Goal: Task Accomplishment & Management: Use online tool/utility

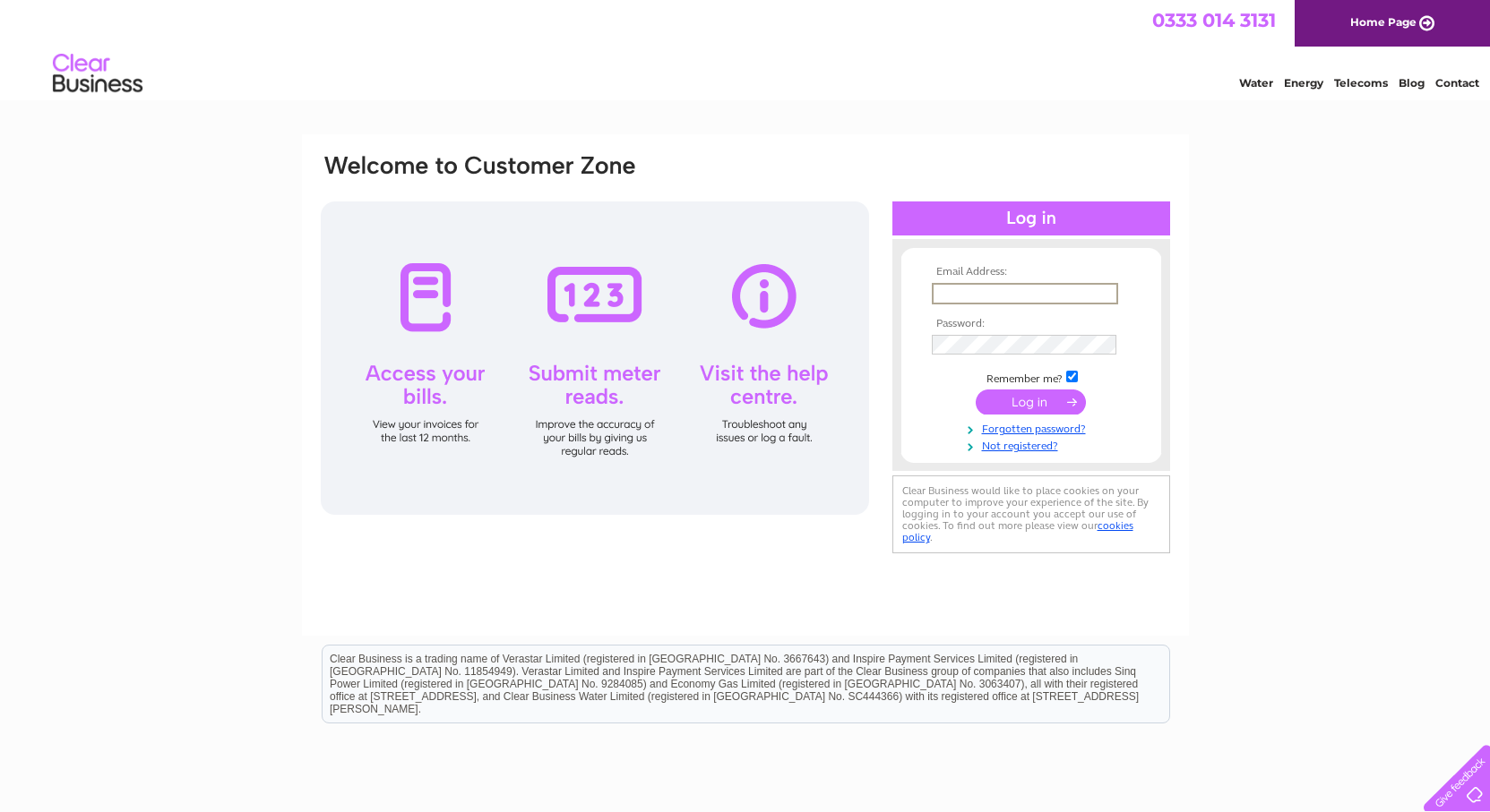
type input "dorothy@cuttingedgeltd.co.uk"
click at [975, 389] on input "submit" at bounding box center [1030, 402] width 110 height 25
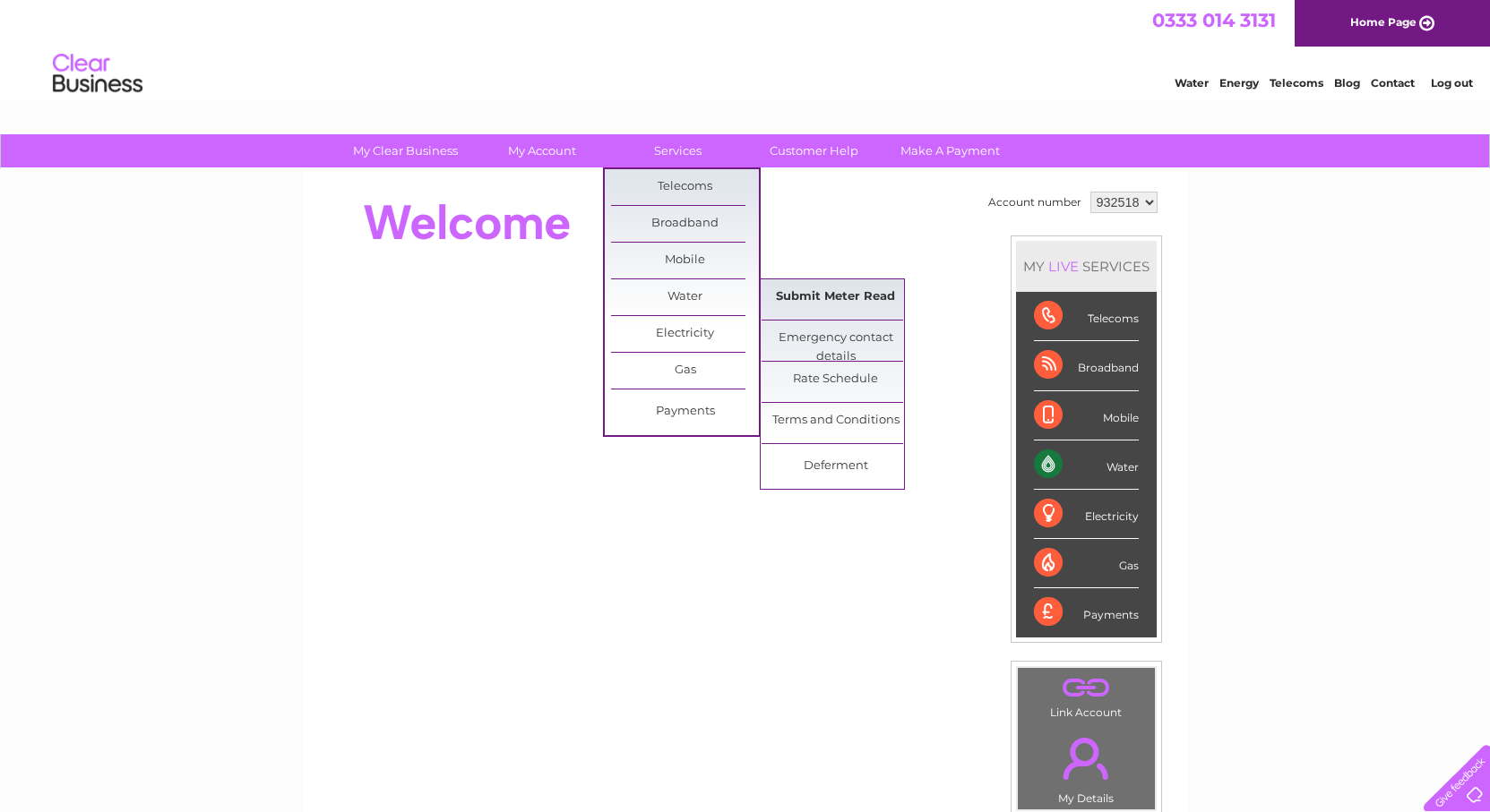
click at [828, 295] on link "Submit Meter Read" at bounding box center [835, 297] width 148 height 35
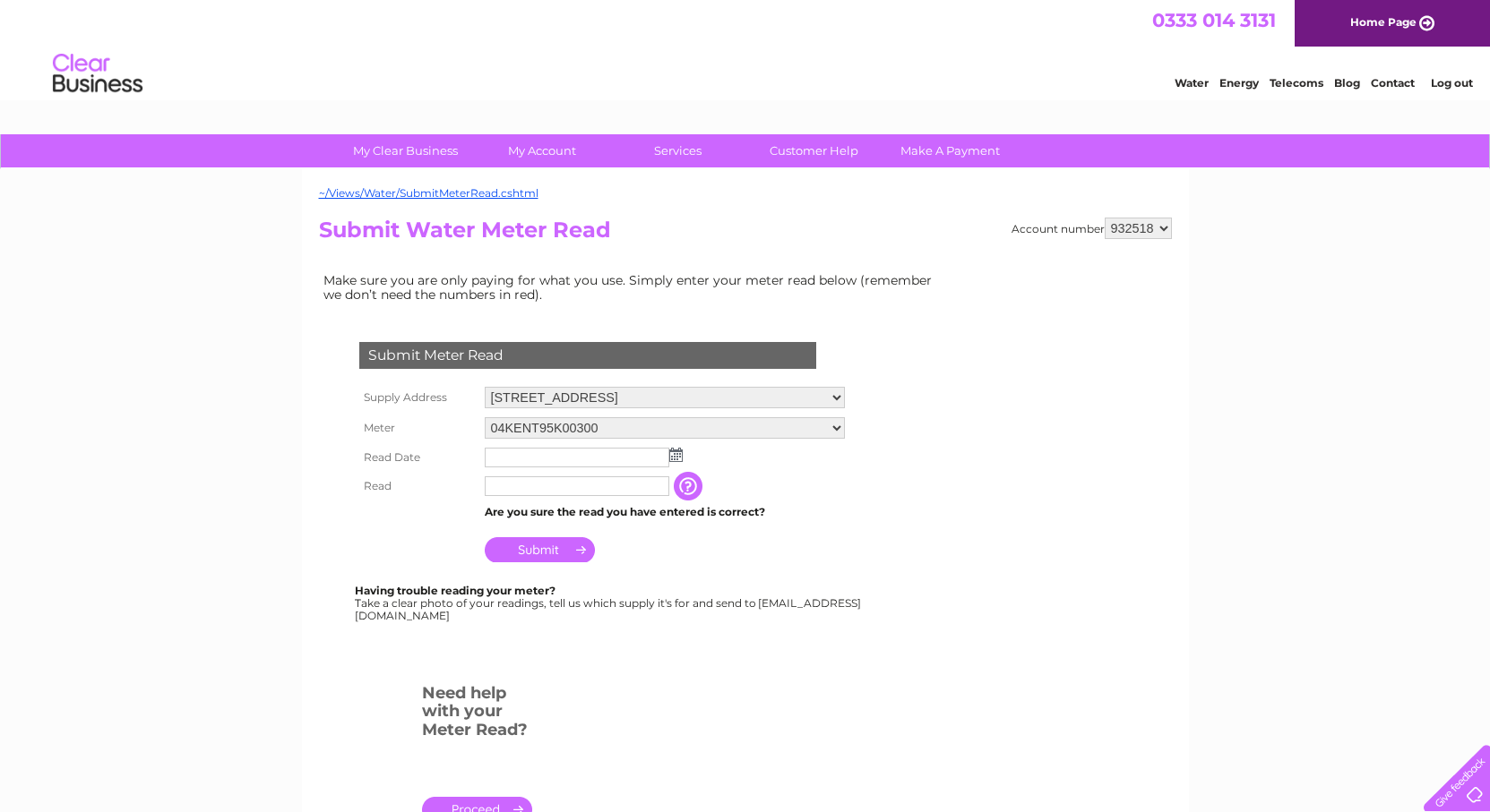
click at [672, 454] on img at bounding box center [676, 454] width 13 height 14
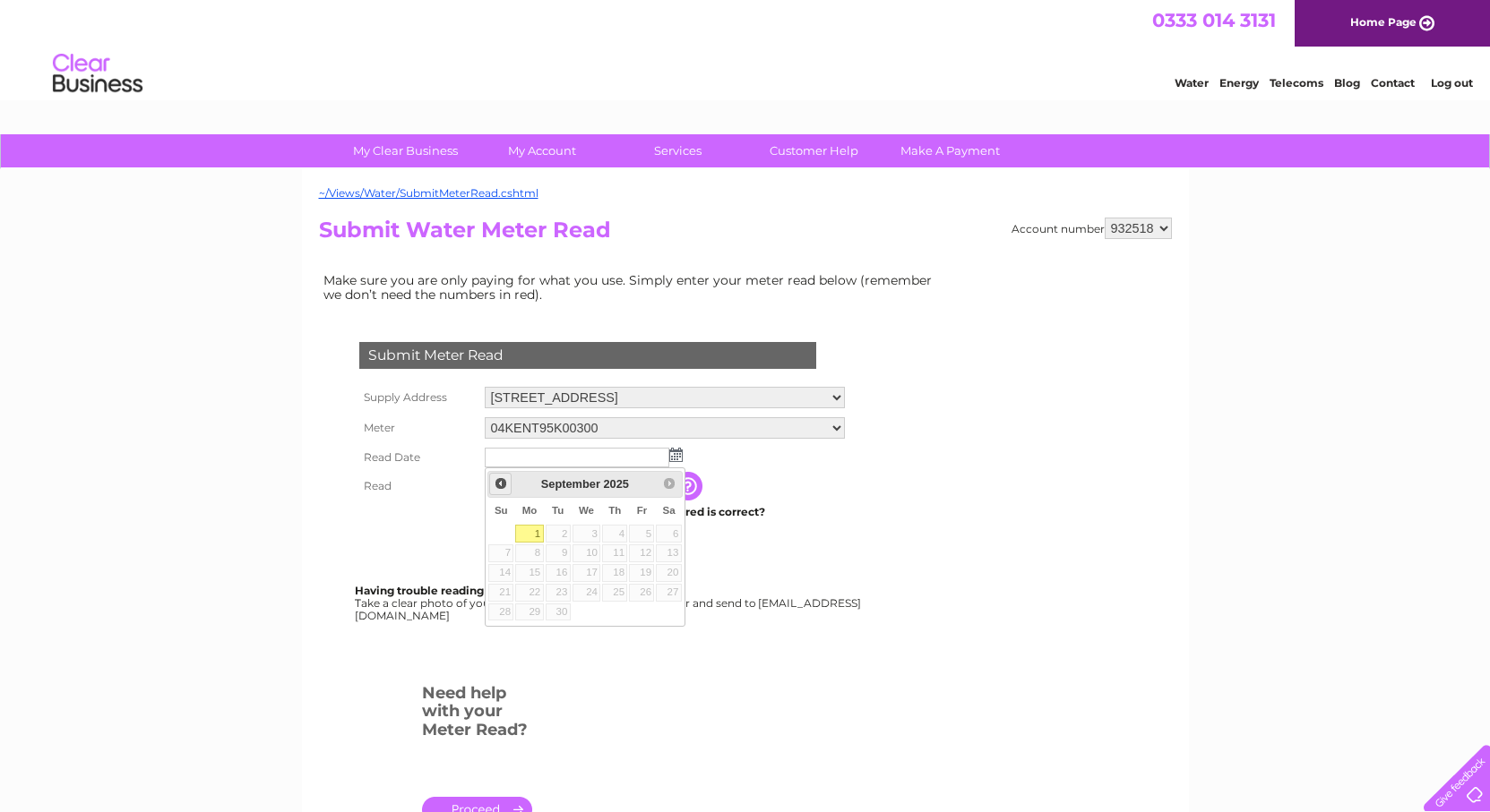
click at [498, 482] on span "Prev" at bounding box center [501, 483] width 14 height 14
click at [640, 610] on link "29" at bounding box center [641, 613] width 25 height 18
type input "2025/08/29"
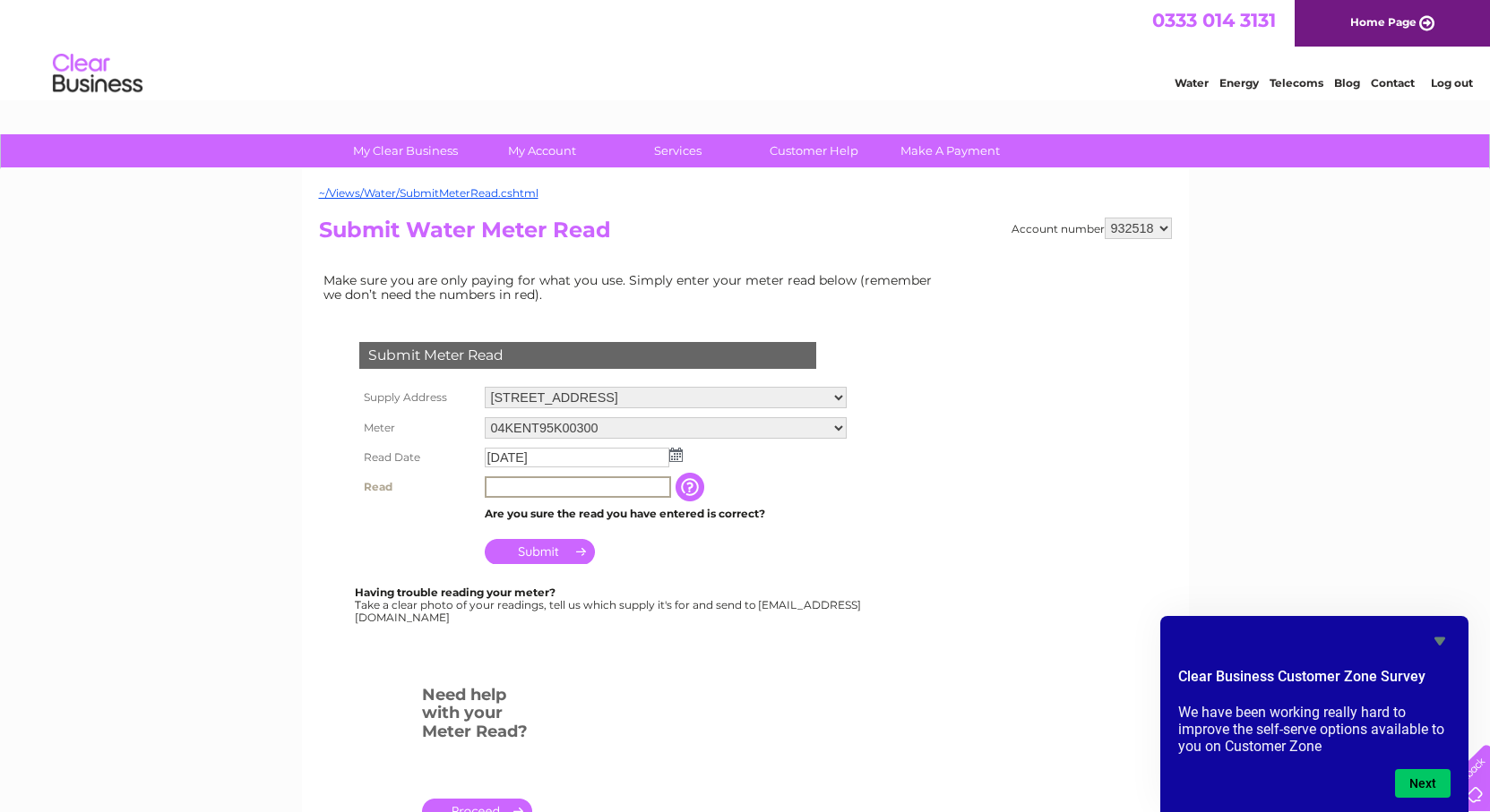
click at [536, 487] on input "text" at bounding box center [577, 487] width 186 height 21
type input "0479"
click at [541, 545] on input "Submit" at bounding box center [539, 551] width 110 height 25
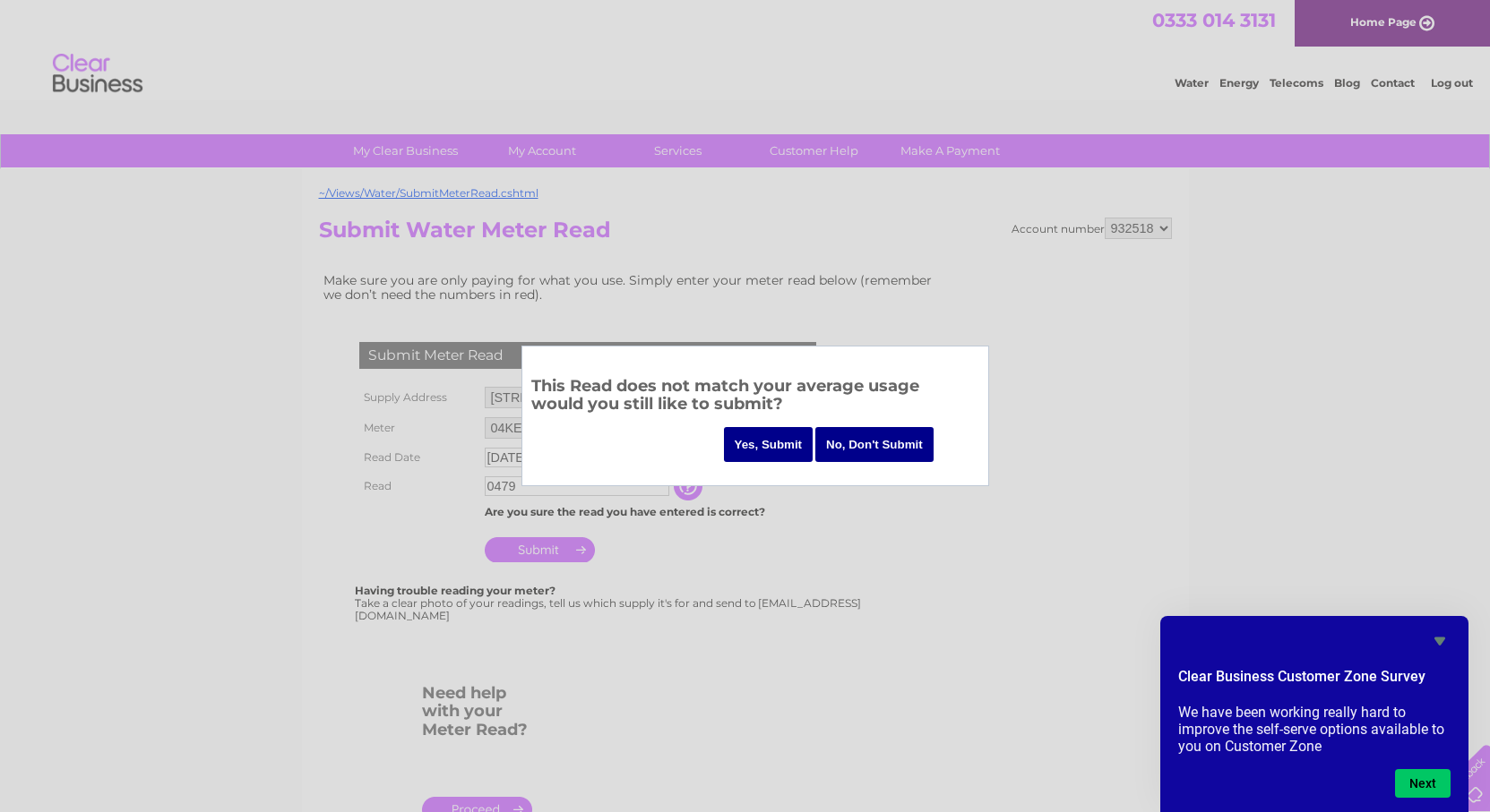
click at [774, 444] on input "Yes, Submit" at bounding box center [768, 445] width 89 height 35
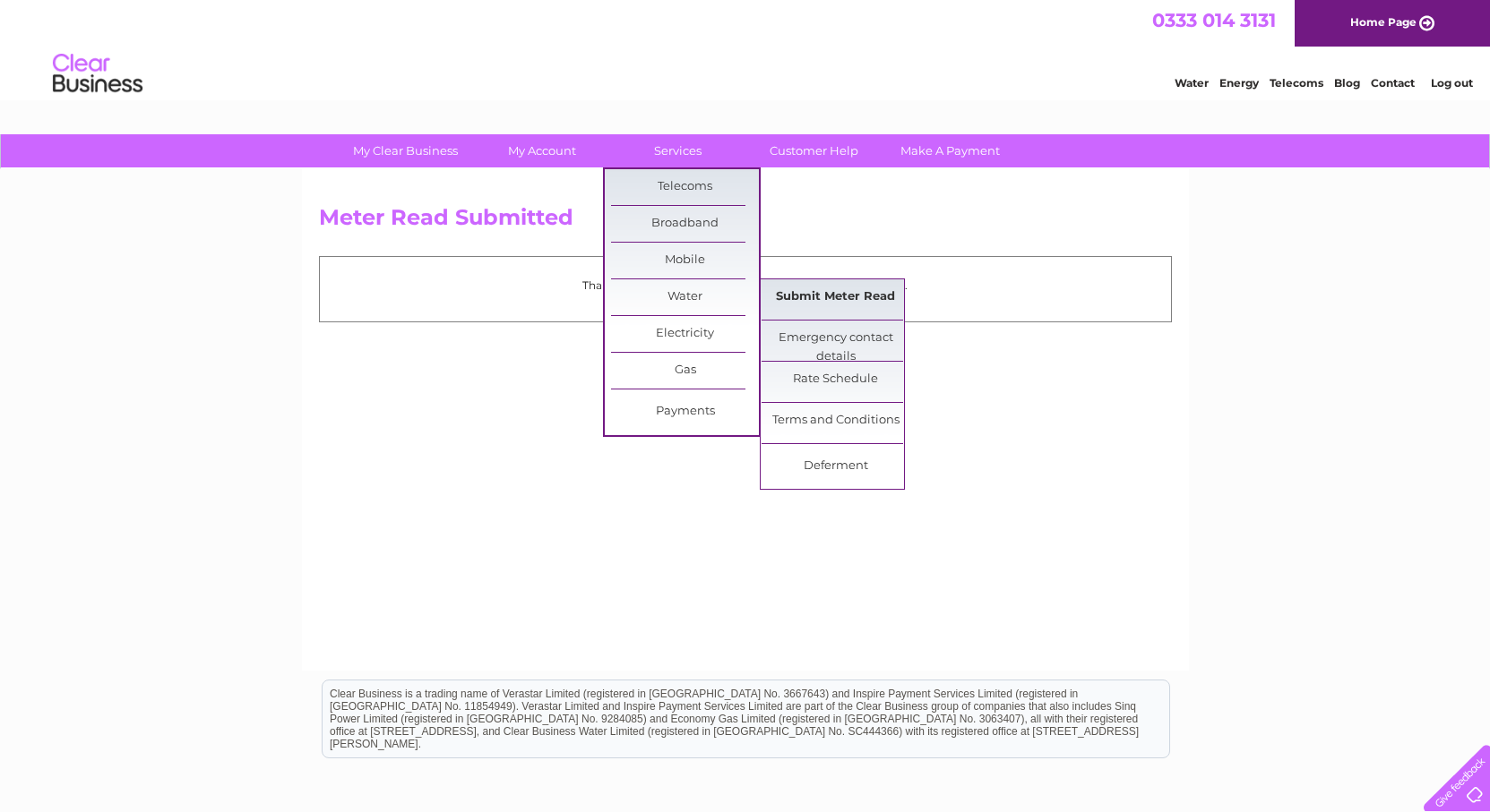
click at [849, 298] on link "Submit Meter Read" at bounding box center [835, 297] width 148 height 35
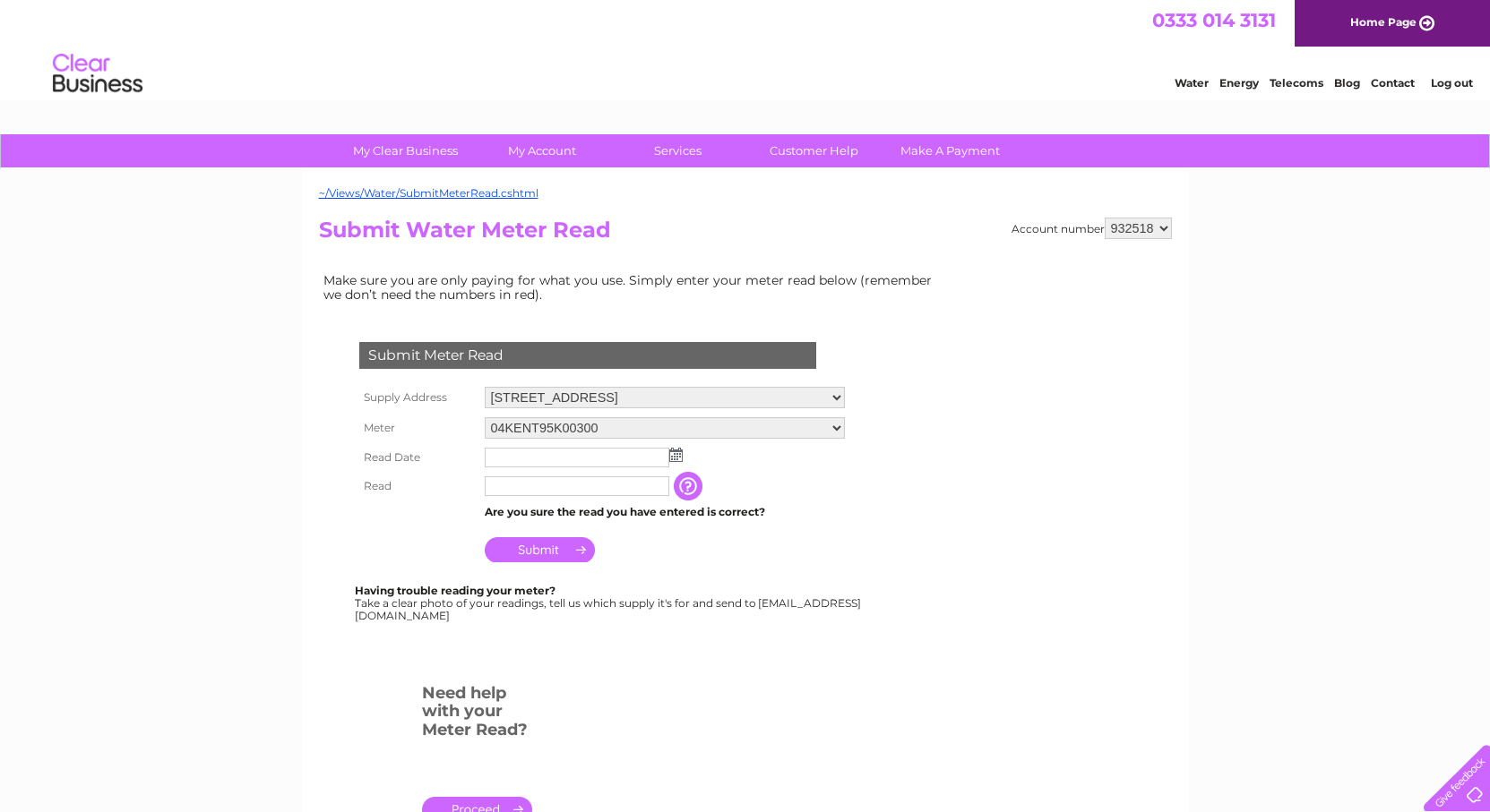
click at [548, 481] on input "text" at bounding box center [576, 486] width 184 height 20
click at [847, 399] on select "Unit 7, Mosshall Industrial Estate, Blackburn, Bathgate, West Lothian, EH47 7LY…" at bounding box center [664, 398] width 361 height 21
select select "554719"
click at [484, 387] on select "Unit 7, Mosshall Industrial Estate, Blackburn, Bathgate, West Lothian, EH47 7LY…" at bounding box center [664, 399] width 361 height 23
click at [647, 458] on input "text" at bounding box center [576, 457] width 184 height 20
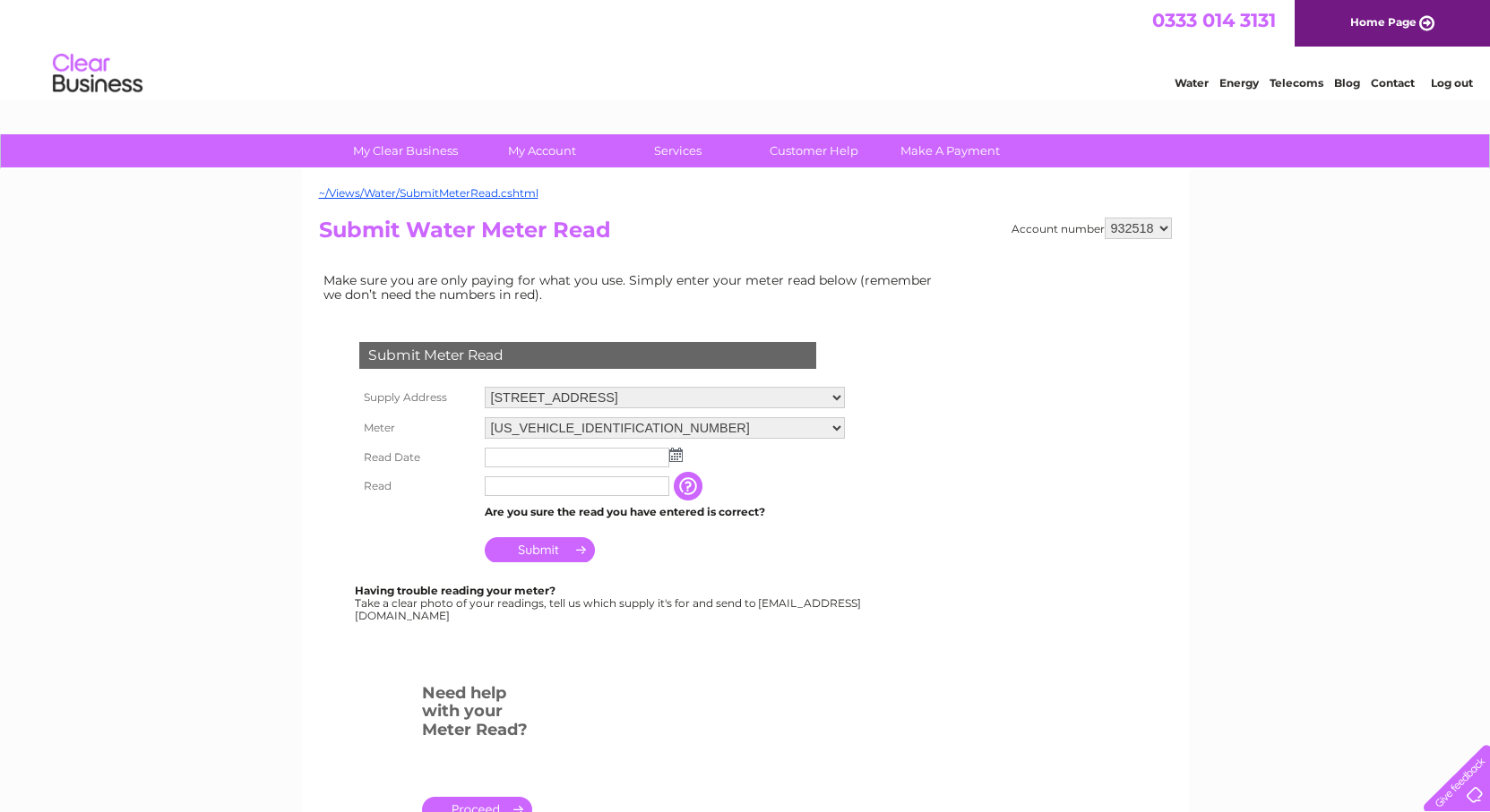
click at [676, 455] on img at bounding box center [676, 454] width 13 height 14
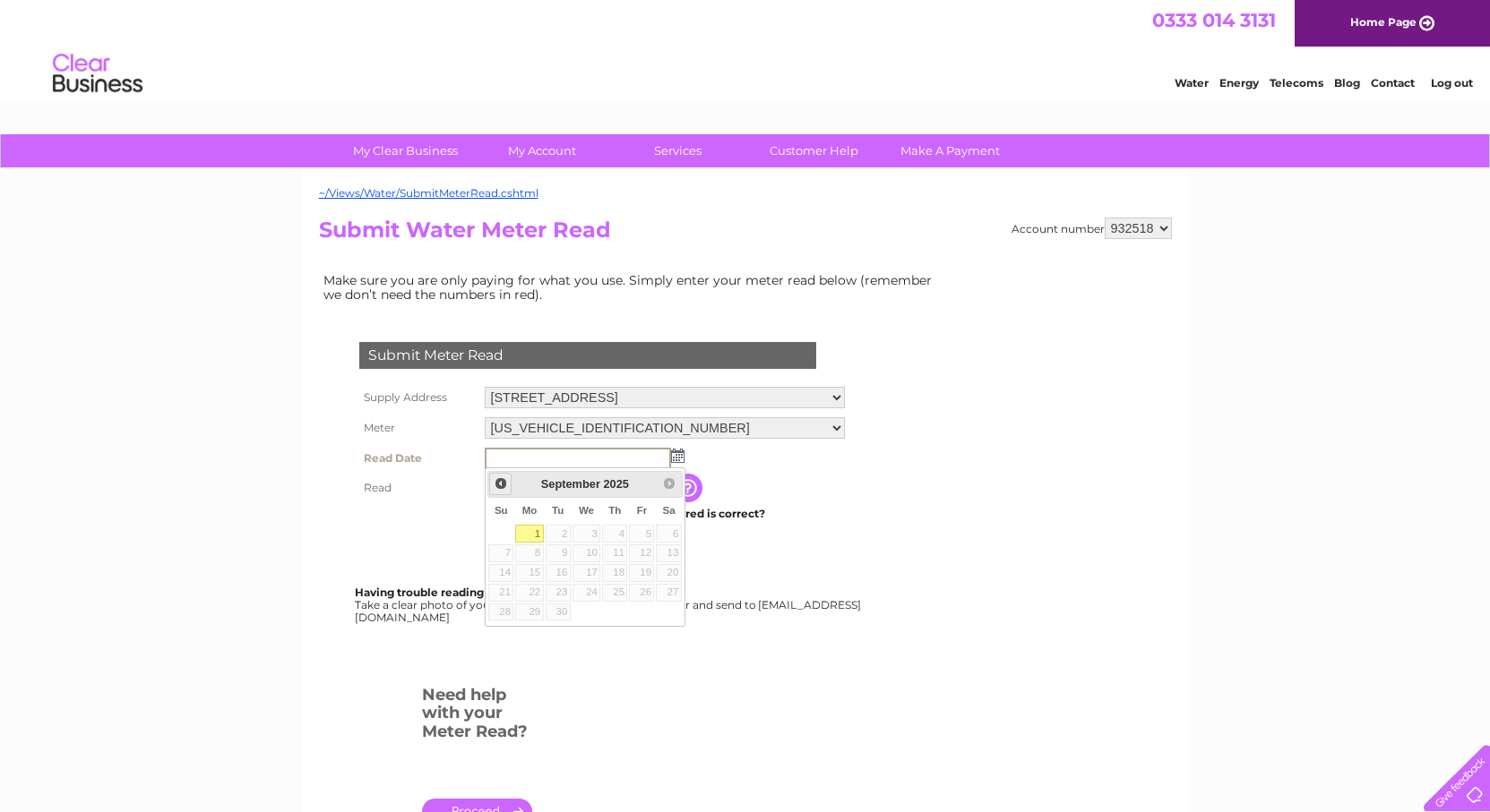
click at [500, 487] on span "Prev" at bounding box center [501, 483] width 14 height 14
click at [644, 615] on link "29" at bounding box center [641, 613] width 25 height 18
type input "2025/08/29"
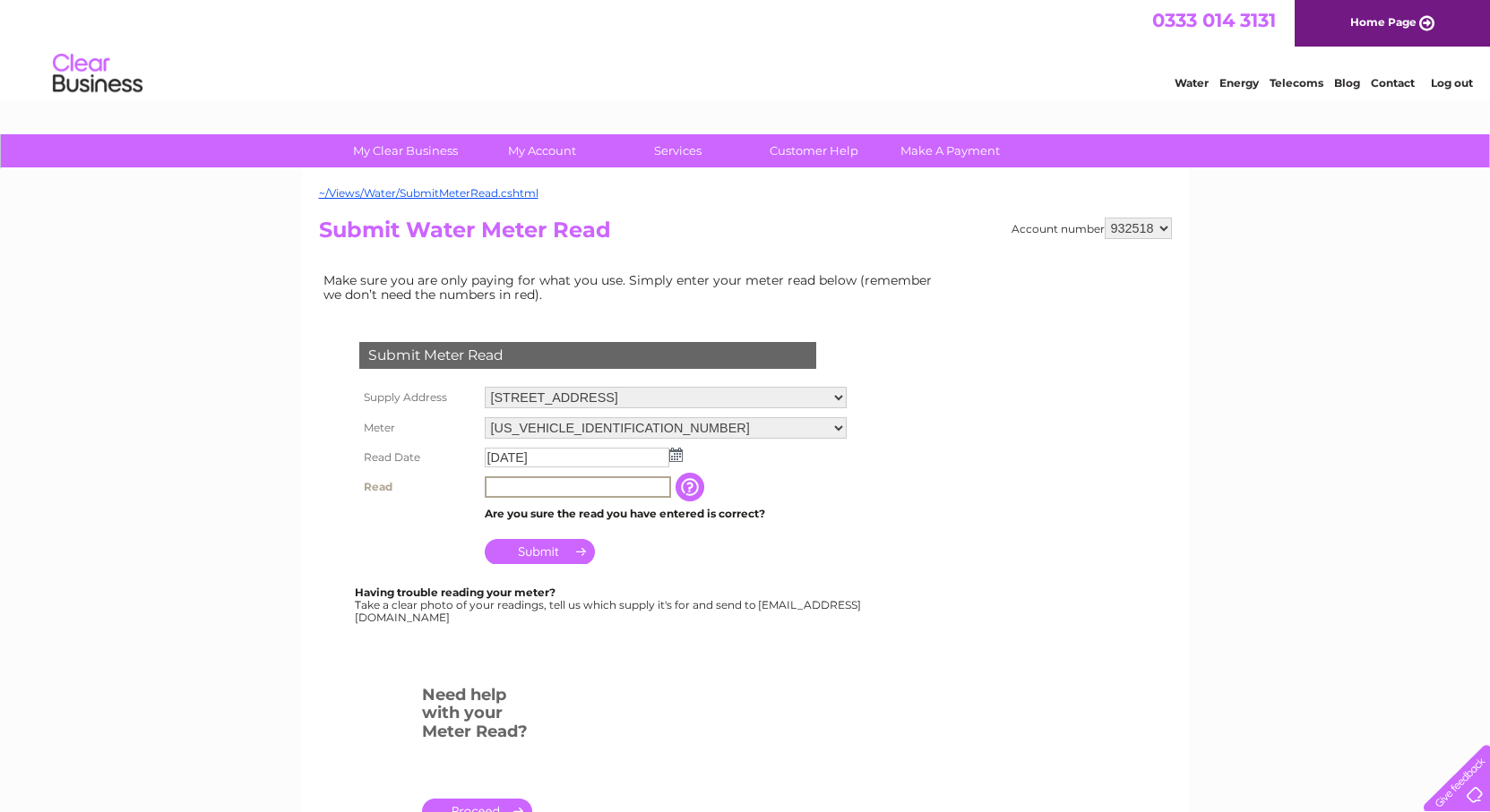
click at [542, 487] on input "text" at bounding box center [577, 487] width 186 height 21
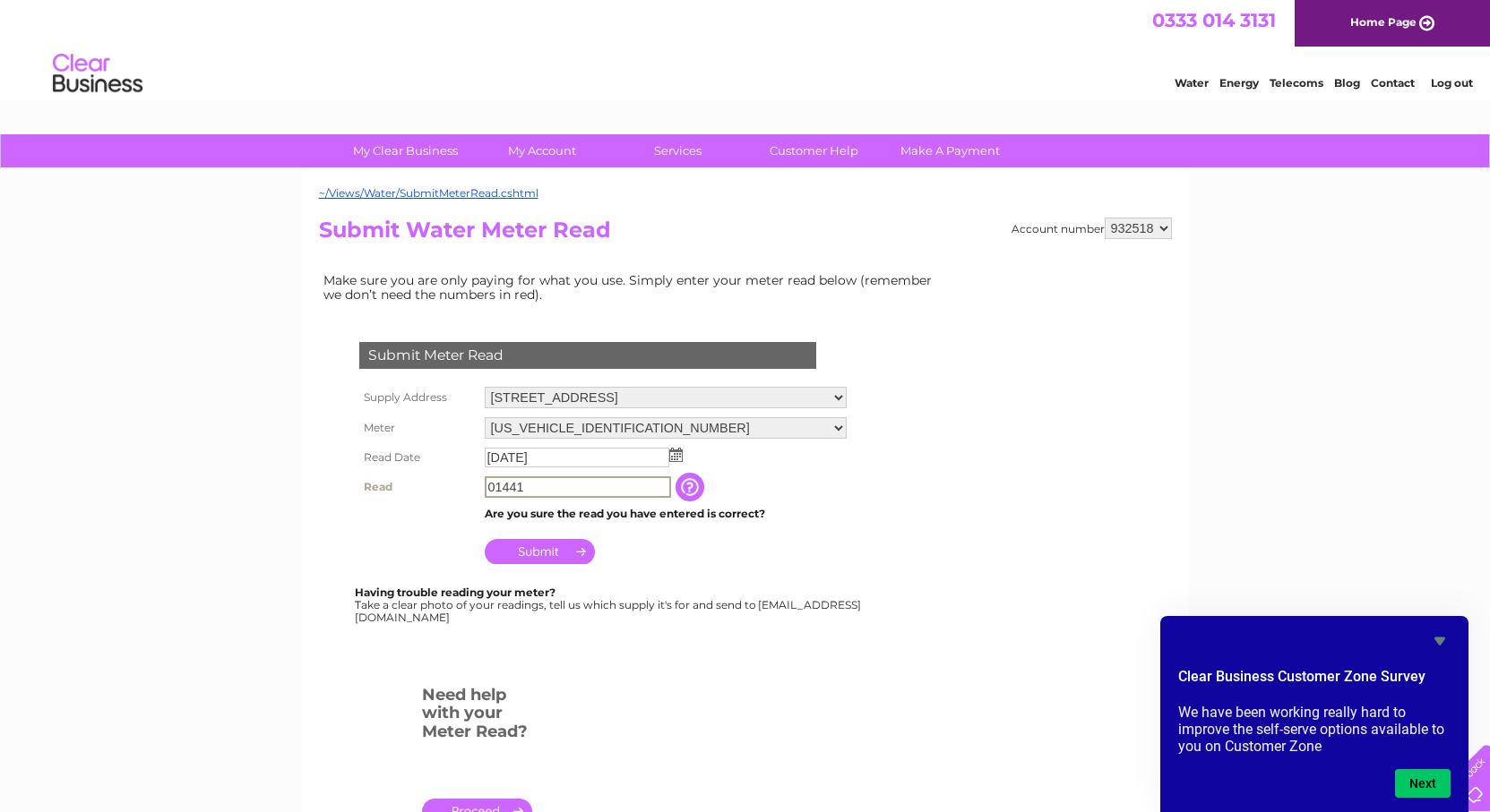
type input "01441"
click at [569, 539] on input "Submit" at bounding box center [539, 550] width 110 height 25
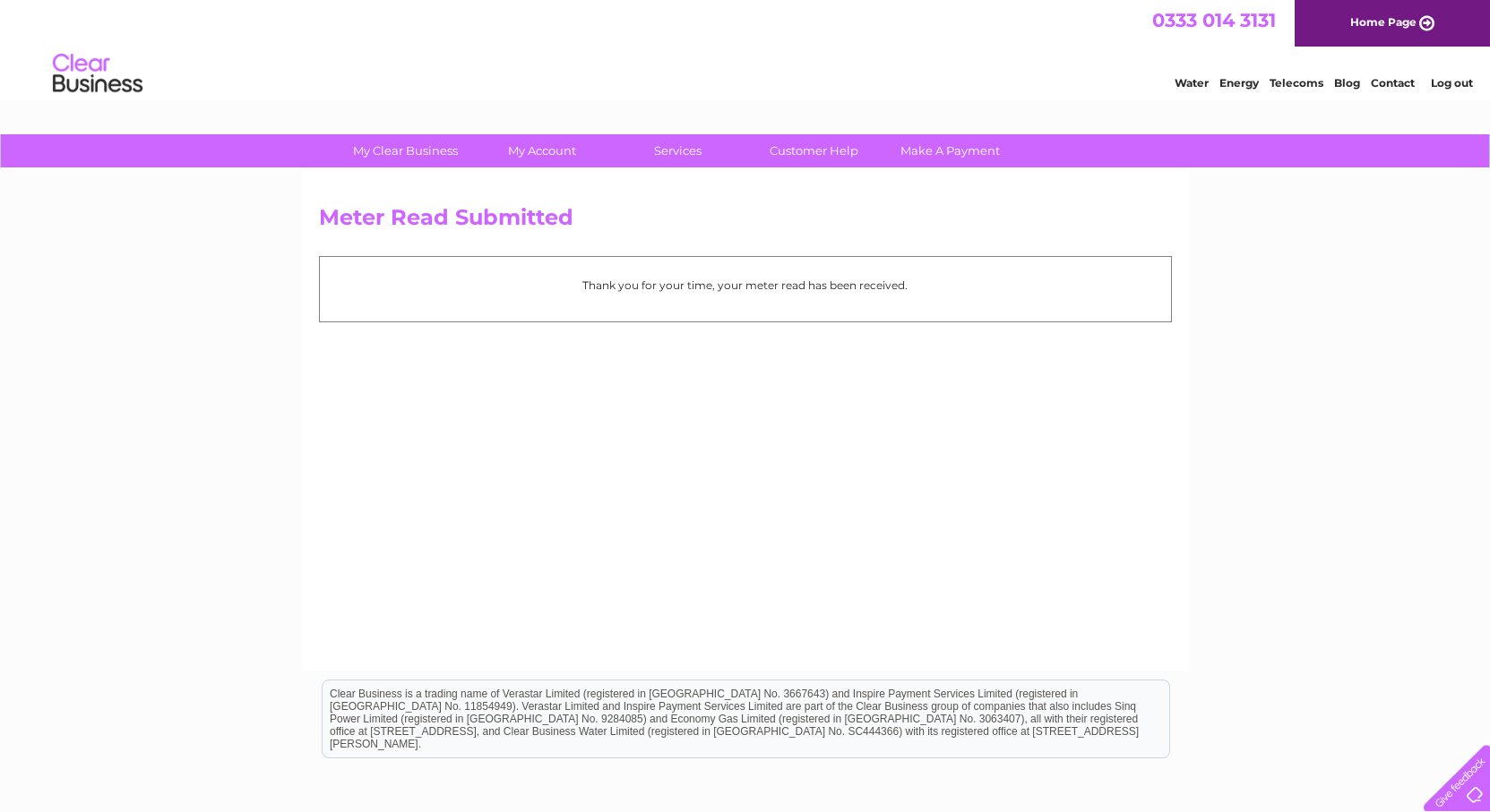
click at [1471, 82] on link "Log out" at bounding box center [1452, 82] width 42 height 13
